Goal: Task Accomplishment & Management: Complete application form

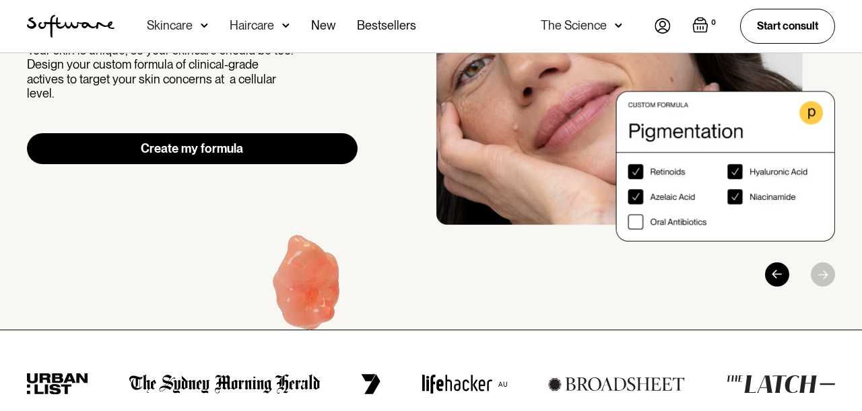
click at [280, 109] on div "The new standard for skincare Your skin is unique, so your skincare should be t…" at bounding box center [192, 60] width 331 height 209
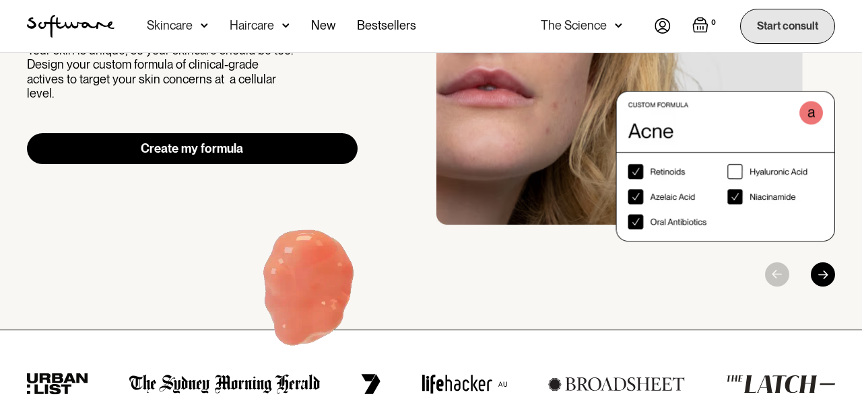
click at [782, 23] on link "Start consult" at bounding box center [787, 26] width 95 height 34
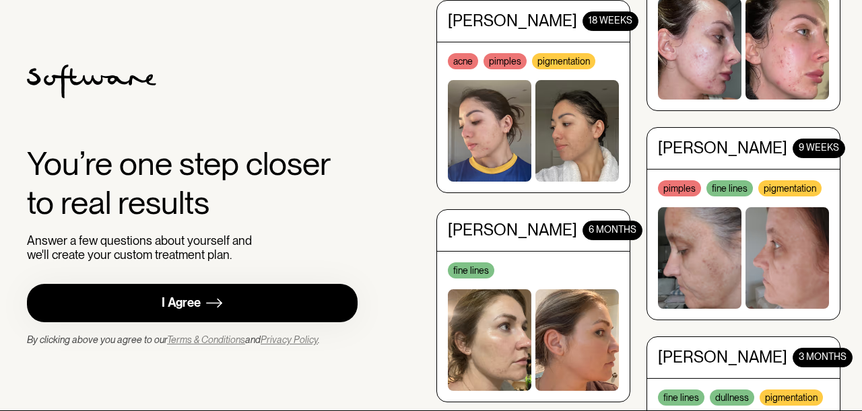
click at [268, 308] on link "I Agree" at bounding box center [192, 303] width 331 height 38
